Goal: Task Accomplishment & Management: Complete application form

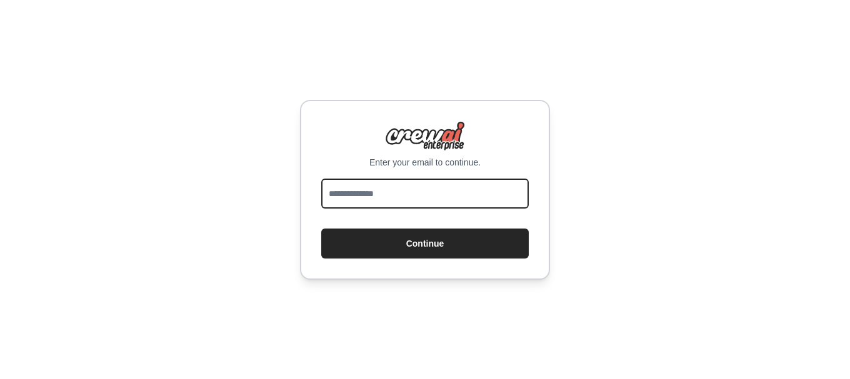
click at [400, 192] on input "email" at bounding box center [424, 194] width 207 height 30
drag, startPoint x: 718, startPoint y: 209, endPoint x: 577, endPoint y: 231, distance: 143.0
click at [717, 209] on div "Enter your email to continue. Continue" at bounding box center [425, 189] width 850 height 379
click at [357, 192] on input "email" at bounding box center [424, 194] width 207 height 30
click at [382, 205] on input "email" at bounding box center [424, 194] width 207 height 30
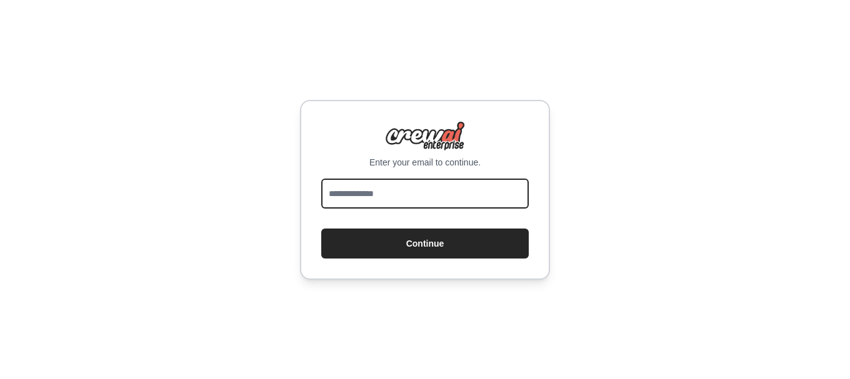
click at [404, 188] on input "email" at bounding box center [424, 194] width 207 height 30
type input "**********"
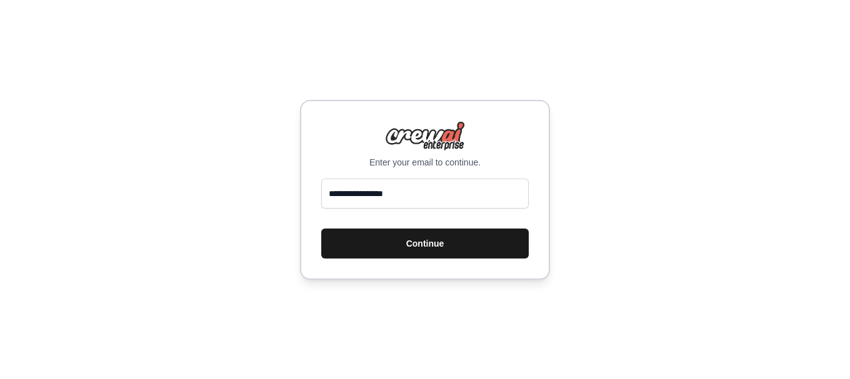
click at [393, 254] on button "Continue" at bounding box center [424, 244] width 207 height 30
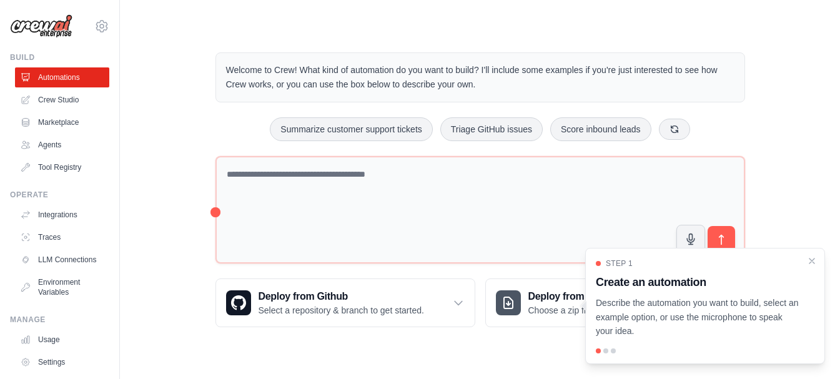
drag, startPoint x: 808, startPoint y: 254, endPoint x: 808, endPoint y: 219, distance: 34.4
click at [808, 256] on icon "Close walkthrough" at bounding box center [812, 261] width 10 height 10
